Goal: Transaction & Acquisition: Purchase product/service

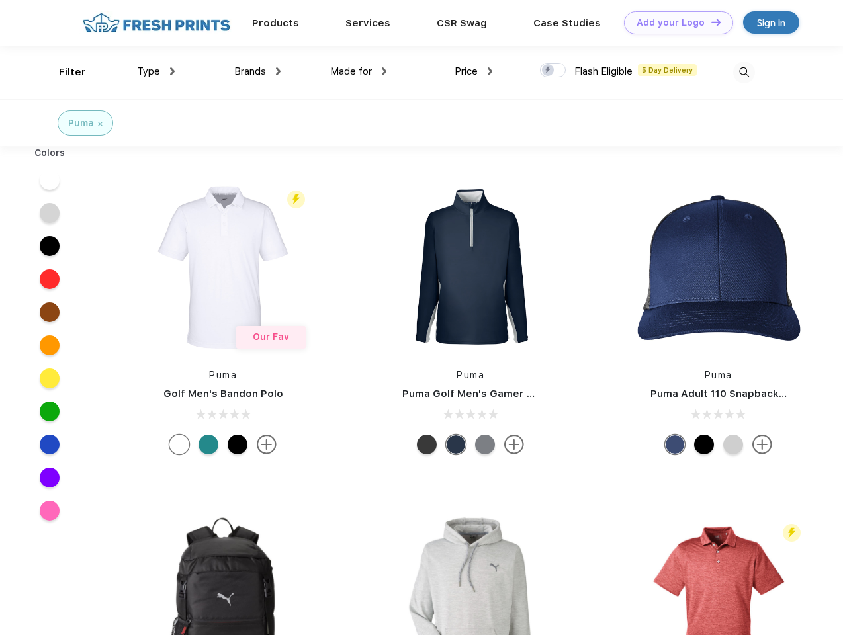
click at [673, 22] on link "Add your Logo Design Tool" at bounding box center [678, 22] width 109 height 23
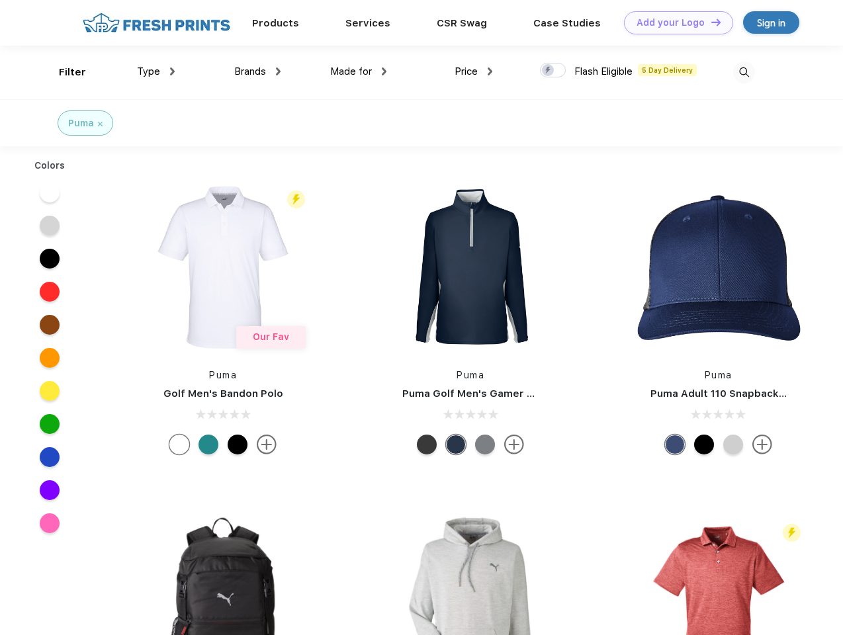
click at [0, 0] on div "Design Tool" at bounding box center [0, 0] width 0 height 0
click at [710, 22] on link "Add your Logo Design Tool" at bounding box center [678, 22] width 109 height 23
click at [63, 72] on div "Filter" at bounding box center [72, 72] width 27 height 15
click at [156, 71] on span "Type" at bounding box center [148, 71] width 23 height 12
click at [257, 71] on span "Brands" at bounding box center [250, 71] width 32 height 12
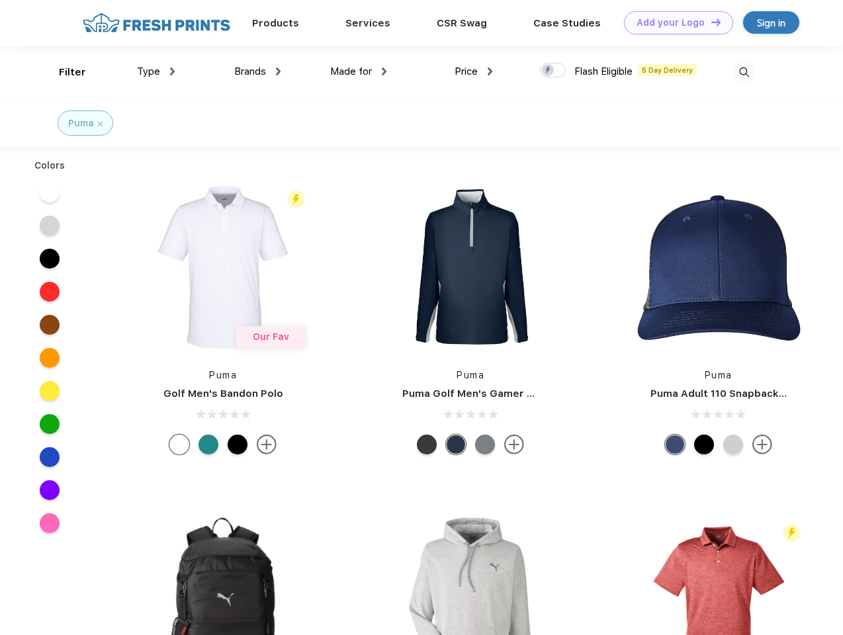
click at [359, 71] on span "Made for" at bounding box center [351, 71] width 42 height 12
click at [474, 71] on span "Price" at bounding box center [465, 71] width 23 height 12
click at [553, 71] on div at bounding box center [553, 70] width 26 height 15
click at [548, 71] on input "checkbox" at bounding box center [544, 66] width 9 height 9
click at [743, 72] on img at bounding box center [744, 73] width 22 height 22
